Goal: Navigation & Orientation: Find specific page/section

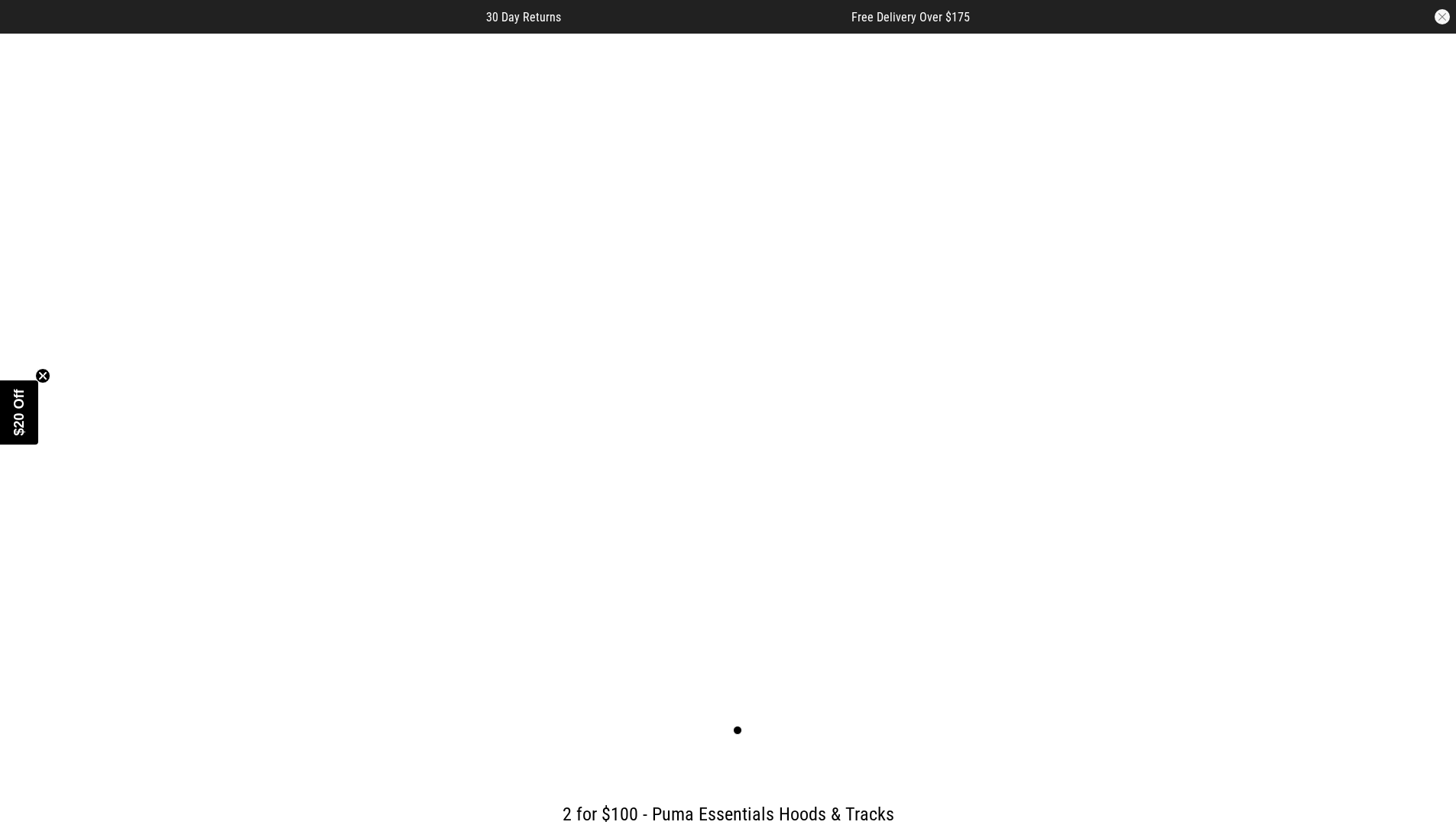
click at [1442, 17] on button "button" at bounding box center [1442, 17] width 15 height 15
